Goal: Task Accomplishment & Management: Manage account settings

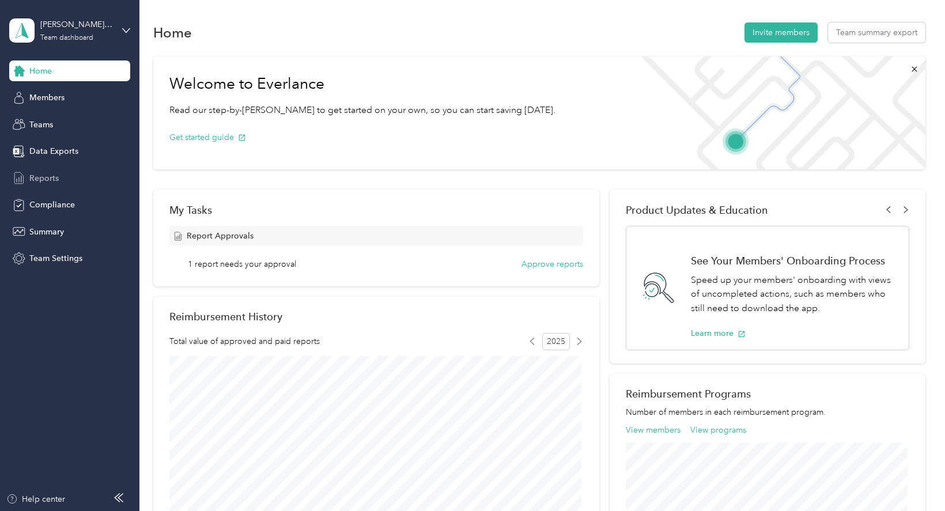
click at [38, 174] on span "Reports" at bounding box center [43, 178] width 29 height 12
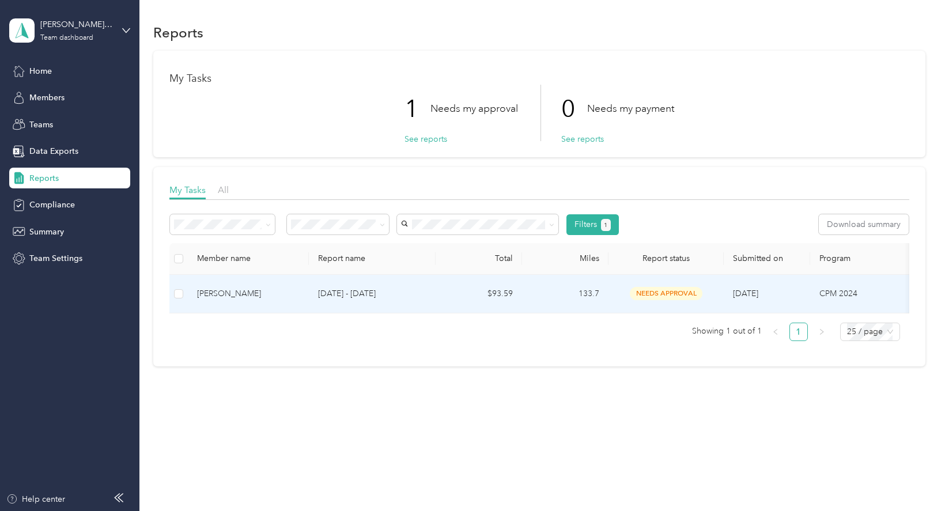
click at [305, 292] on td "[PERSON_NAME]" at bounding box center [248, 294] width 121 height 39
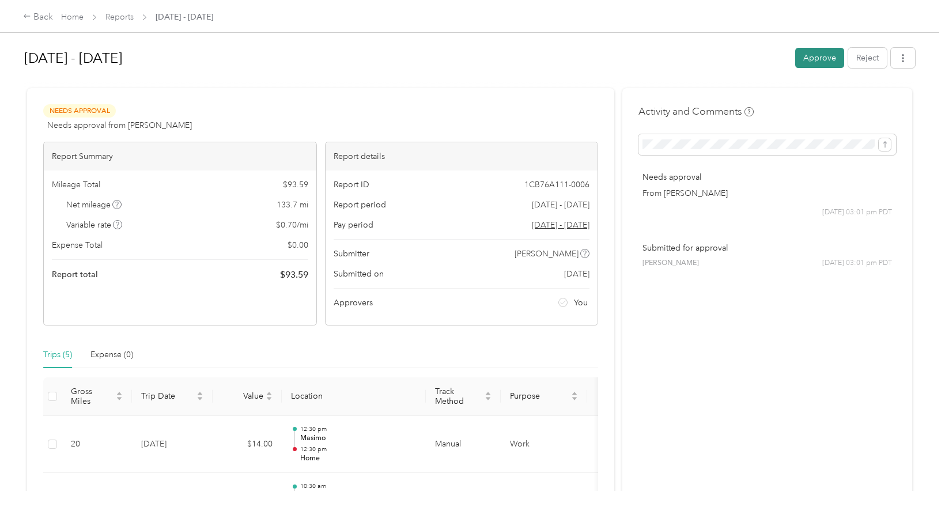
click at [814, 53] on button "Approve" at bounding box center [819, 58] width 49 height 20
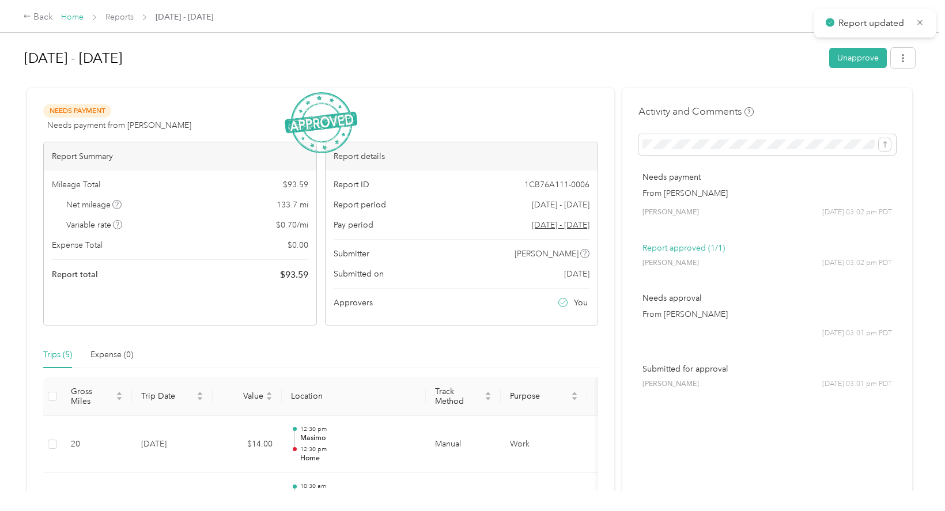
click at [66, 17] on link "Home" at bounding box center [72, 17] width 22 height 10
